Goal: Task Accomplishment & Management: Use online tool/utility

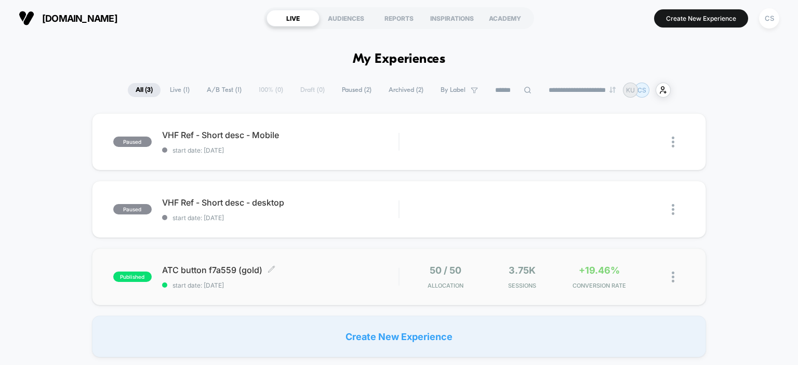
click at [363, 266] on span "ATC button f7a559 (gold) Click to edit experience details" at bounding box center [280, 270] width 237 height 10
